Goal: Find specific page/section: Find specific page/section

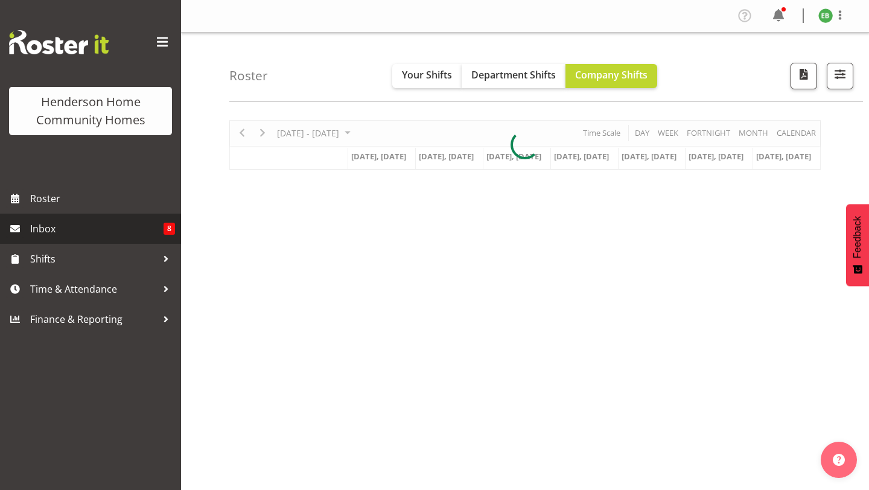
click at [157, 221] on span "Inbox" at bounding box center [96, 229] width 133 height 18
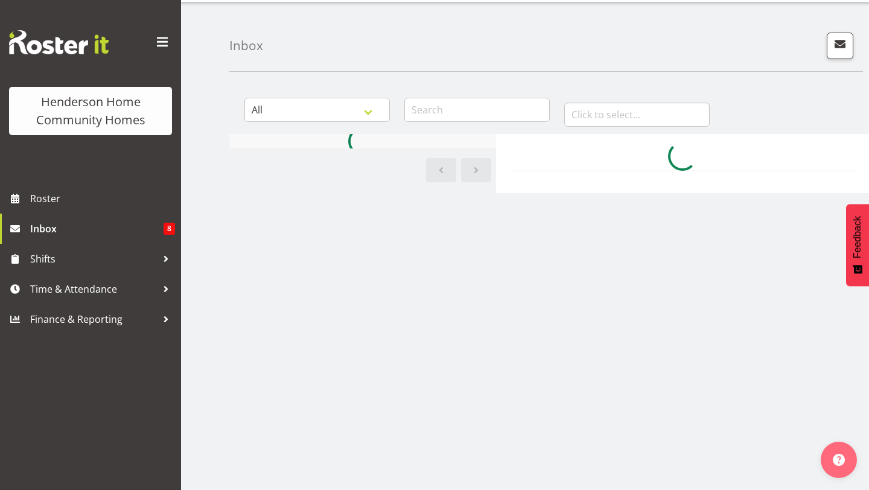
scroll to position [31, 0]
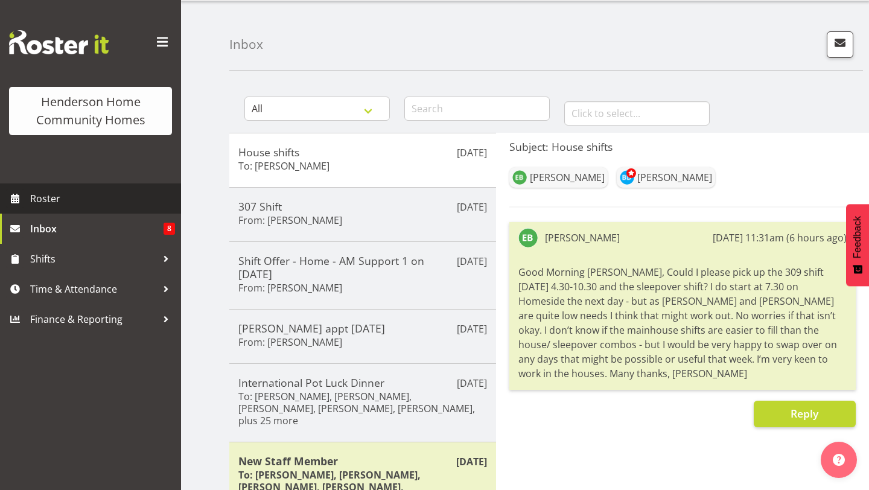
click at [53, 205] on span "Roster" at bounding box center [102, 198] width 145 height 18
